Goal: Transaction & Acquisition: Purchase product/service

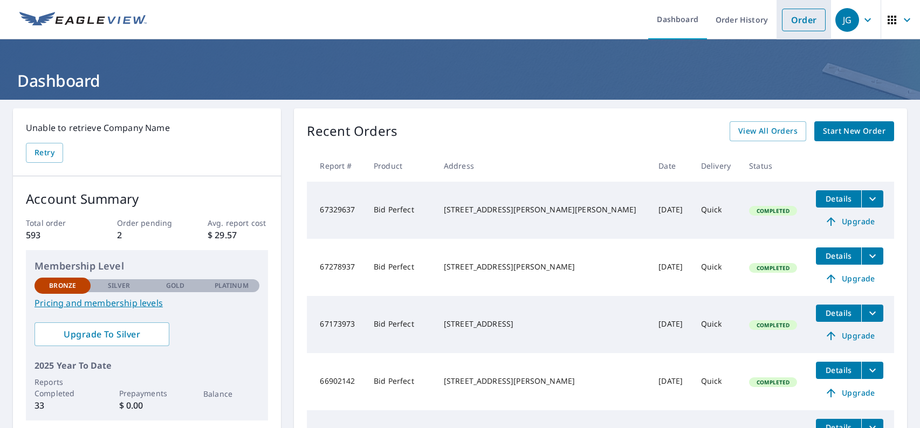
click at [789, 18] on link "Order" at bounding box center [804, 20] width 44 height 23
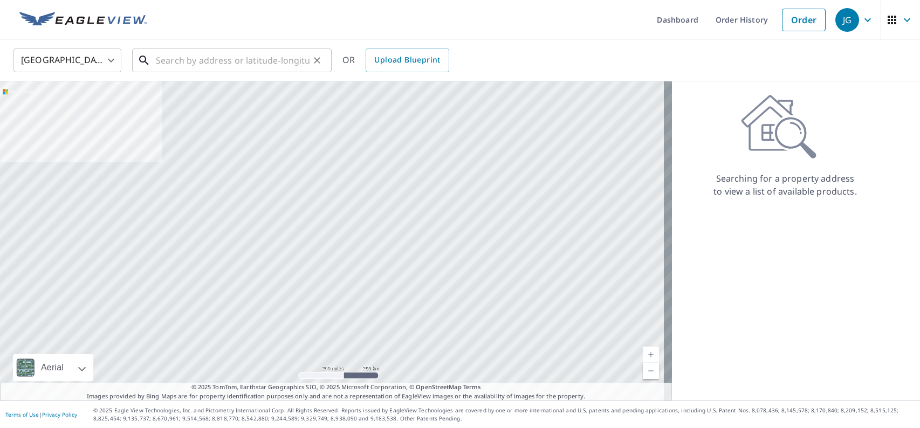
click at [160, 60] on input "text" at bounding box center [233, 60] width 154 height 30
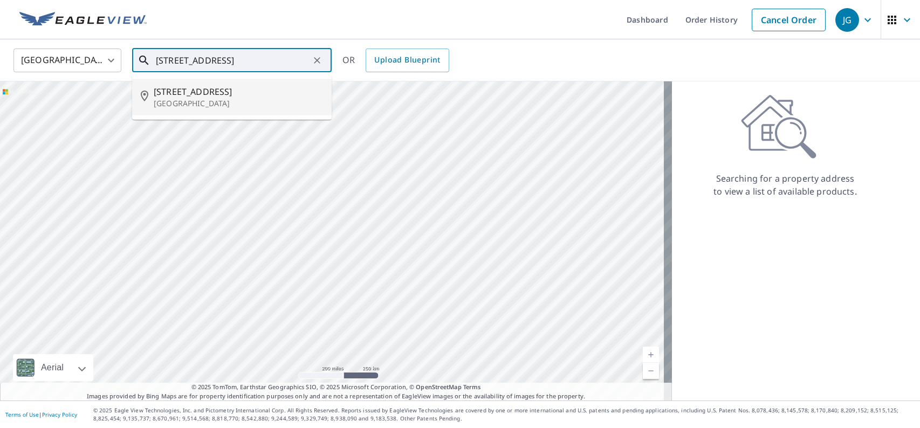
click at [251, 99] on p "[GEOGRAPHIC_DATA]" at bounding box center [238, 103] width 169 height 11
type input "[STREET_ADDRESS]"
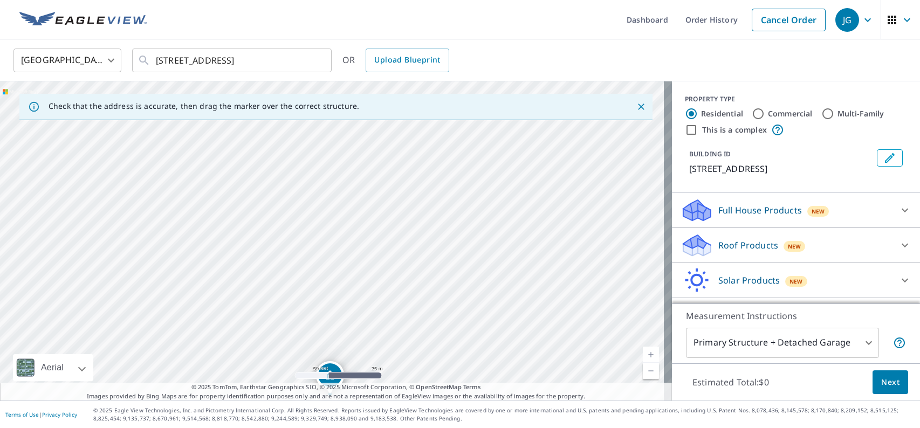
drag, startPoint x: 301, startPoint y: 285, endPoint x: 368, endPoint y: 170, distance: 132.9
click at [368, 170] on div "[STREET_ADDRESS]" at bounding box center [336, 240] width 672 height 319
drag, startPoint x: 368, startPoint y: 304, endPoint x: 374, endPoint y: 213, distance: 90.7
click at [374, 213] on div "[STREET_ADDRESS]" at bounding box center [336, 240] width 672 height 319
drag, startPoint x: 341, startPoint y: 330, endPoint x: 364, endPoint y: 206, distance: 126.3
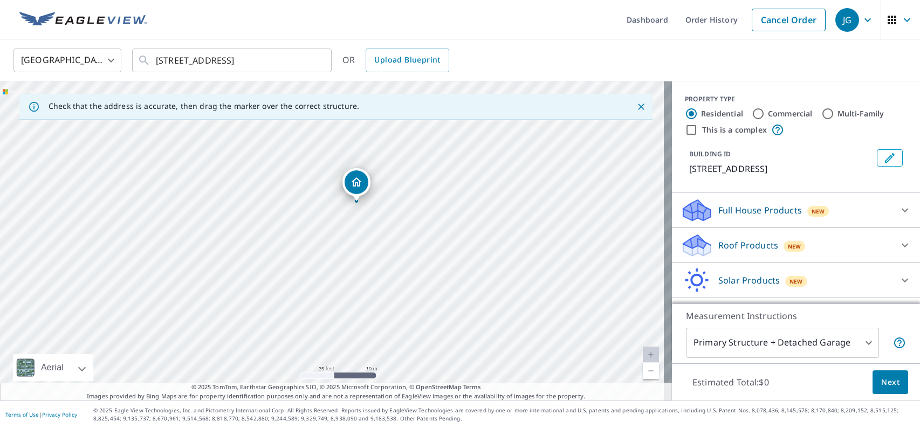
click at [364, 206] on div "[STREET_ADDRESS]" at bounding box center [336, 240] width 672 height 319
drag, startPoint x: 353, startPoint y: 182, endPoint x: 333, endPoint y: 199, distance: 26.4
click at [696, 246] on icon at bounding box center [696, 241] width 27 height 13
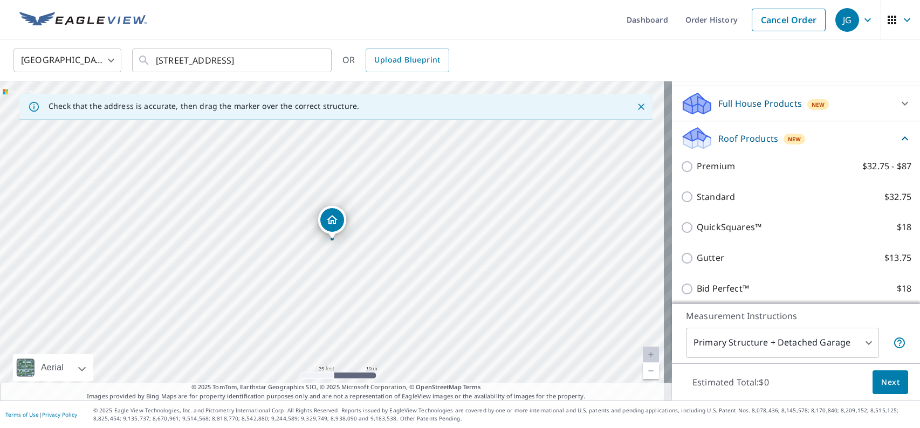
scroll to position [108, 0]
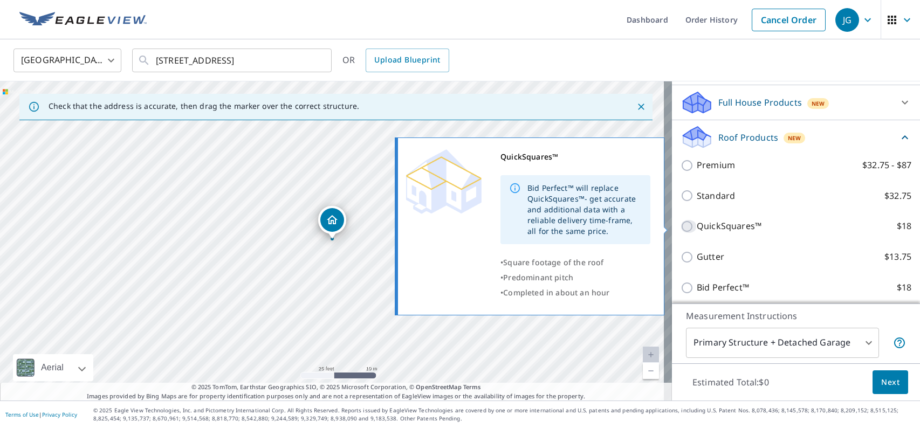
click at [680, 228] on input "QuickSquares™ $18" at bounding box center [688, 226] width 16 height 13
checkbox input "true"
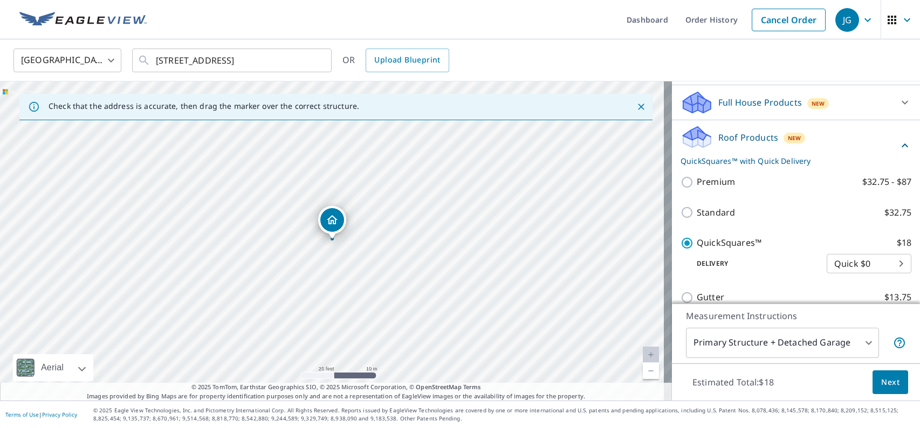
click at [881, 382] on span "Next" at bounding box center [890, 382] width 18 height 13
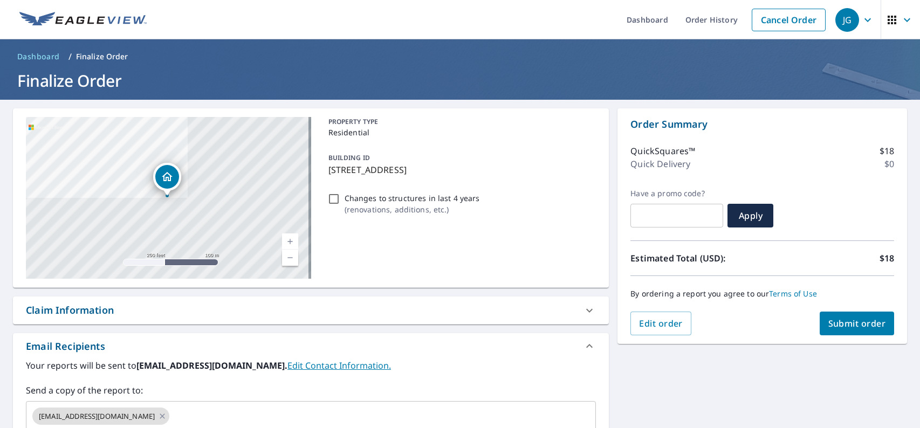
click at [859, 318] on span "Submit order" at bounding box center [857, 324] width 58 height 12
